Goal: Task Accomplishment & Management: Use online tool/utility

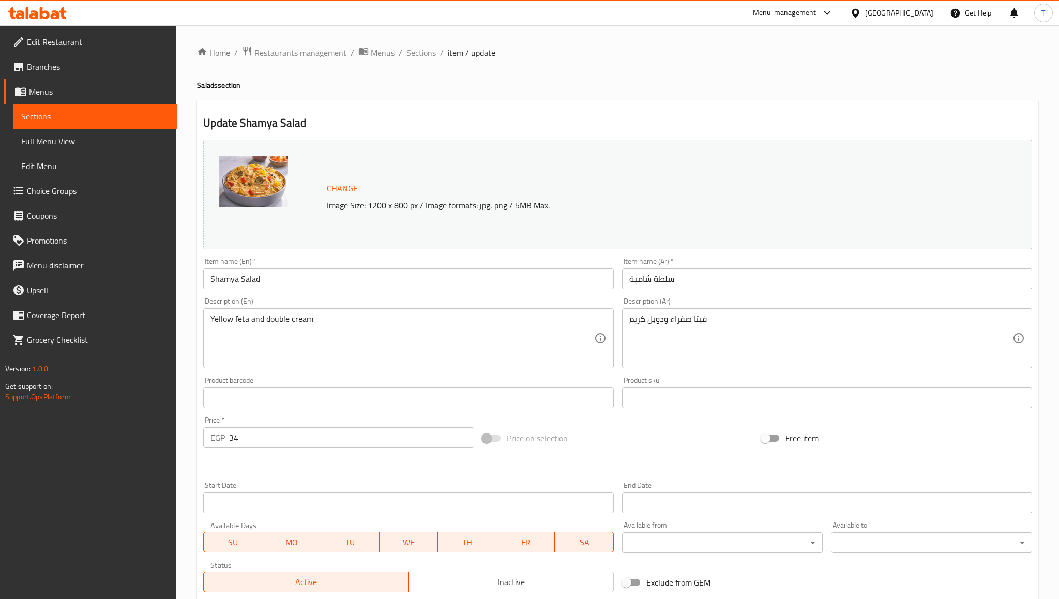
click at [253, 181] on img at bounding box center [253, 182] width 69 height 52
click at [423, 49] on span "Sections" at bounding box center [421, 53] width 29 height 12
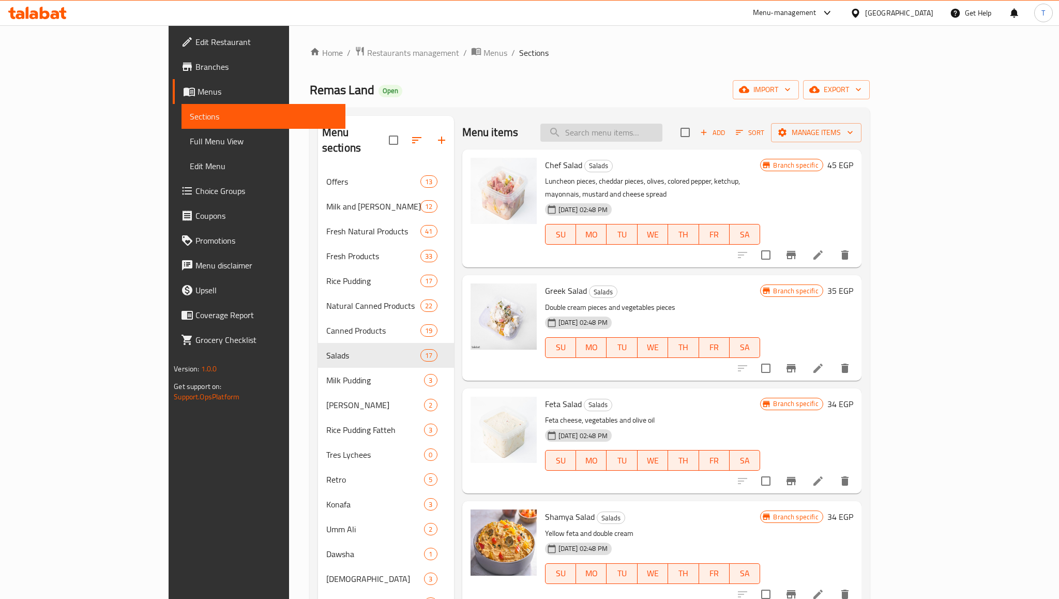
click at [640, 129] on input "search" at bounding box center [602, 133] width 122 height 18
paste input "Plain Spread Cheese"
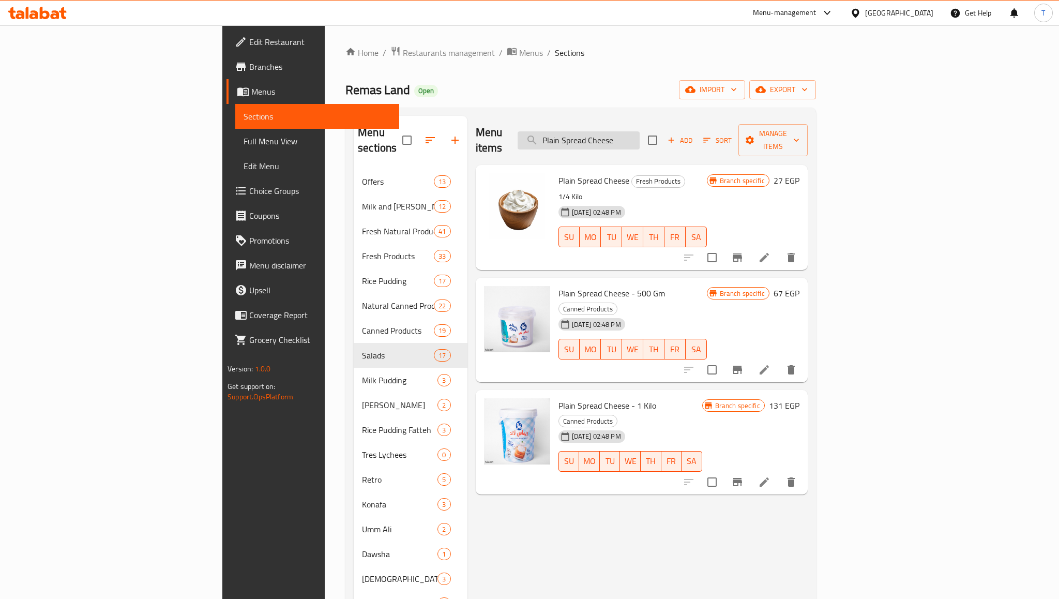
click at [640, 133] on input "Plain Spread Cheese" at bounding box center [579, 140] width 122 height 18
paste input "Q"
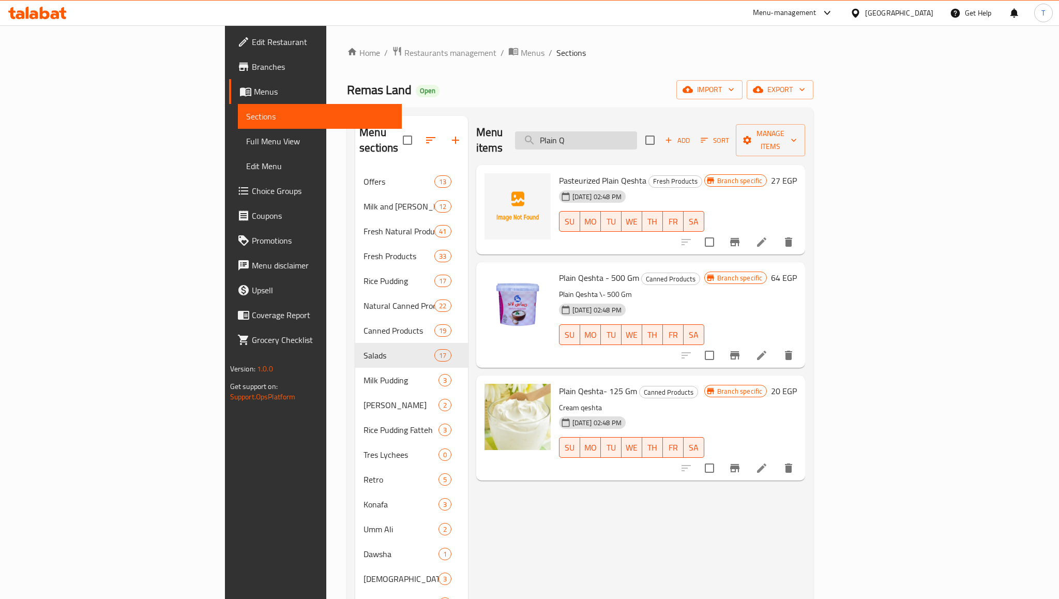
click at [637, 131] on input "Plain Q" at bounding box center [576, 140] width 122 height 18
paste input "Louts Cheesecake Ja"
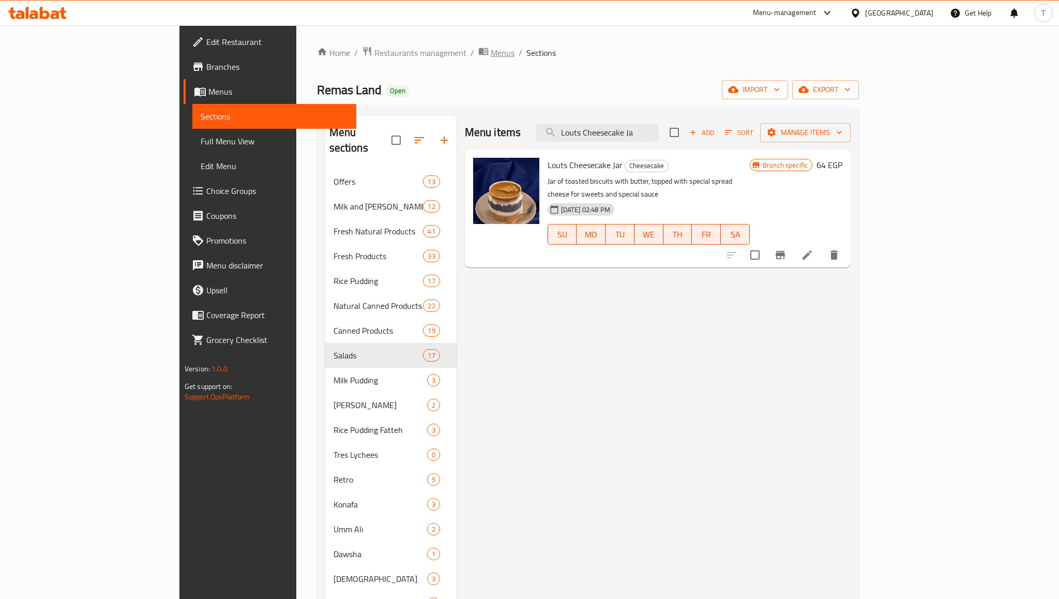
type input "Louts Cheesecake Ja"
click at [491, 49] on span "Menus" at bounding box center [503, 53] width 24 height 12
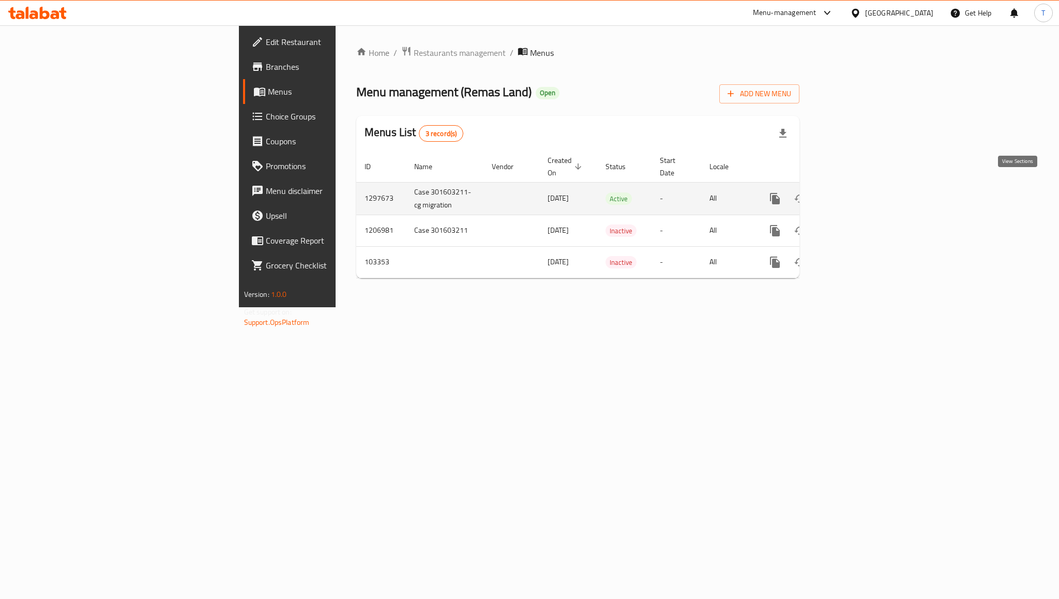
click at [856, 192] on icon "enhanced table" at bounding box center [850, 198] width 12 height 12
